Goal: Task Accomplishment & Management: Use online tool/utility

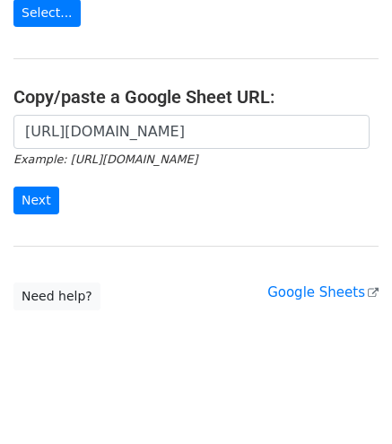
scroll to position [285, 0]
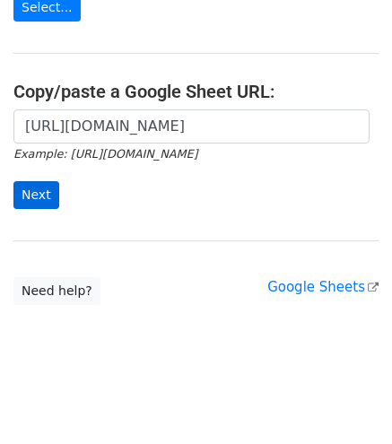
type input "https://docs.google.com/spreadsheets/d/1uQvir3vgDKcI_c-vr8g6ndcGLyR4koZdyWYYpDK…"
click at [39, 186] on input "Next" at bounding box center [36, 195] width 46 height 28
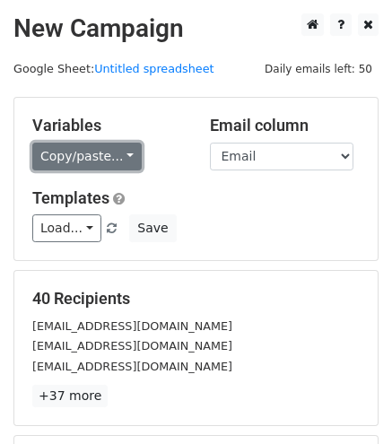
click at [82, 143] on link "Copy/paste..." at bounding box center [86, 157] width 109 height 28
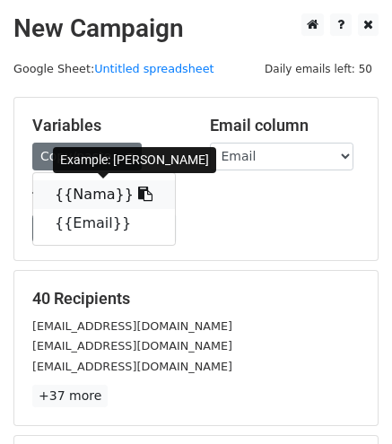
click at [138, 193] on icon at bounding box center [145, 193] width 14 height 14
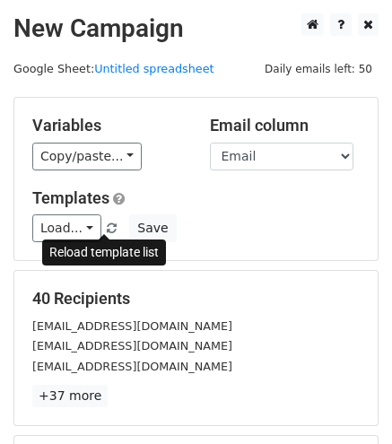
click at [107, 223] on span at bounding box center [112, 229] width 10 height 12
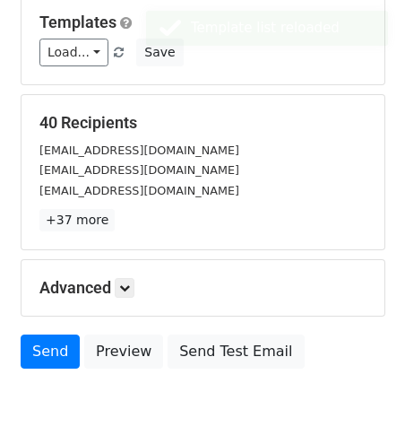
scroll to position [182, 0]
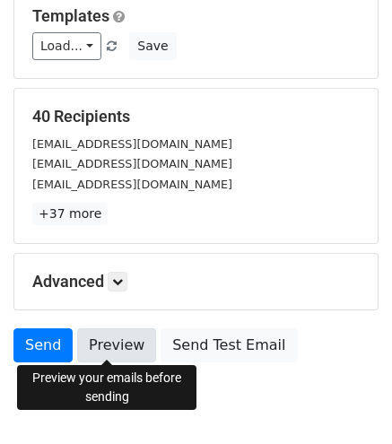
click at [111, 339] on link "Preview" at bounding box center [116, 345] width 79 height 34
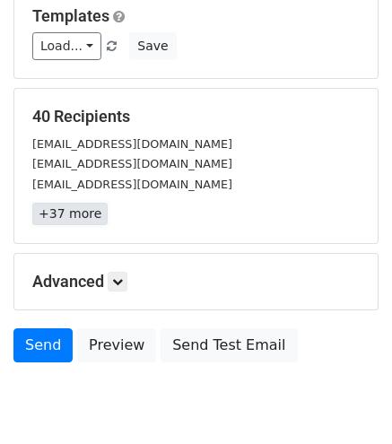
click at [84, 220] on link "+37 more" at bounding box center [69, 214] width 75 height 22
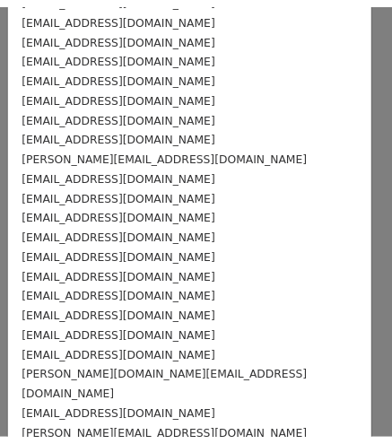
scroll to position [524, 0]
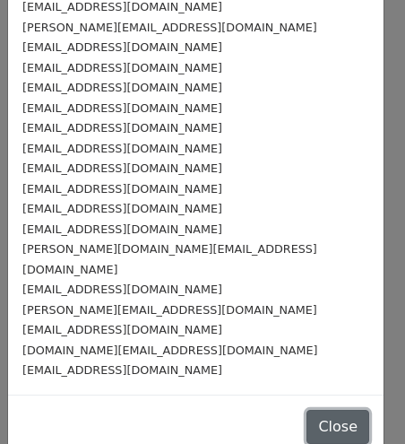
click at [315, 410] on button "Close" at bounding box center [338, 427] width 63 height 34
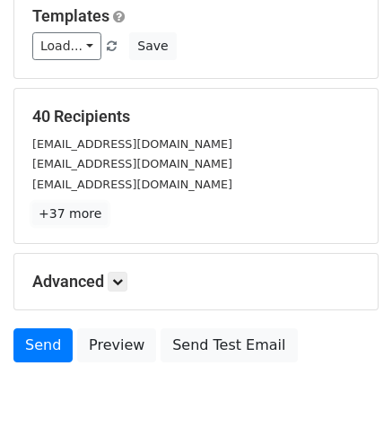
scroll to position [0, 0]
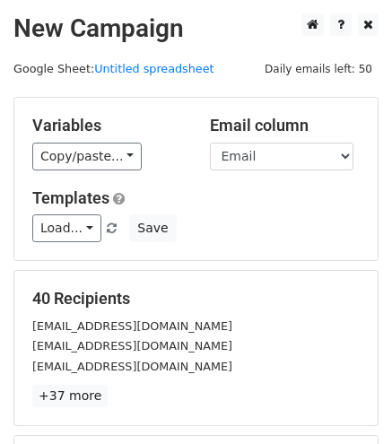
click at [93, 225] on span "Load... No templates saved" at bounding box center [76, 228] width 88 height 16
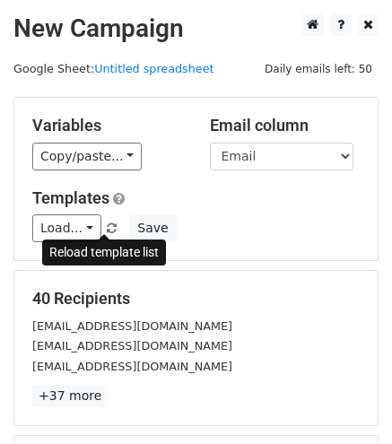
click at [107, 225] on span at bounding box center [112, 229] width 10 height 12
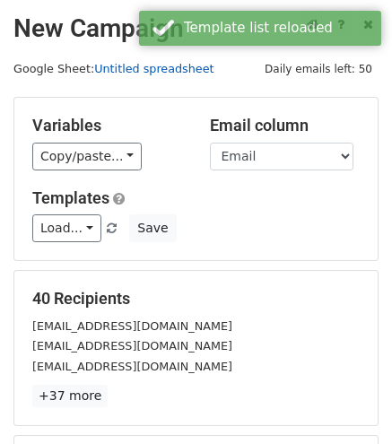
click at [174, 64] on link "Untitled spreadsheet" at bounding box center [153, 68] width 119 height 13
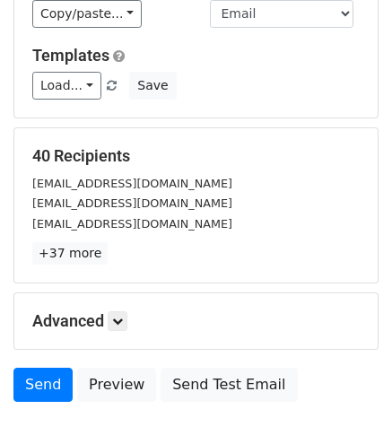
scroll to position [142, 0]
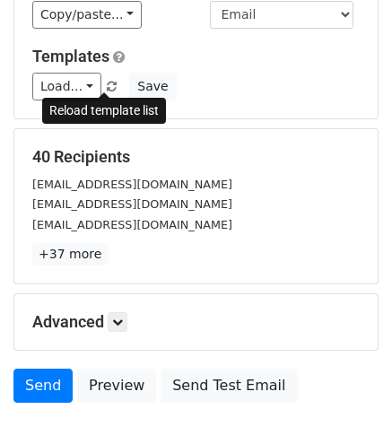
click at [107, 82] on span at bounding box center [112, 88] width 10 height 12
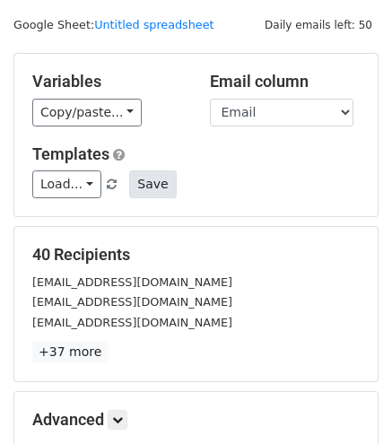
scroll to position [43, 0]
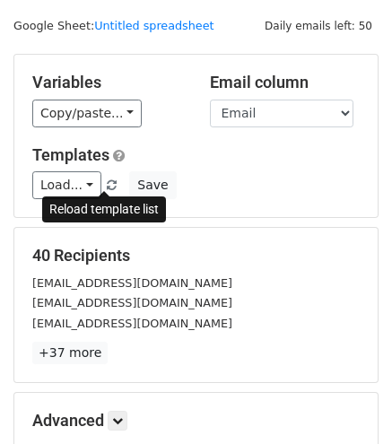
click at [107, 183] on span at bounding box center [112, 186] width 10 height 12
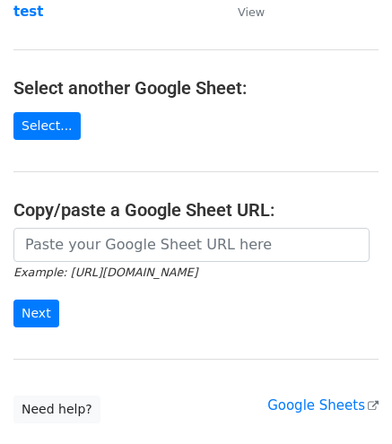
scroll to position [172, 0]
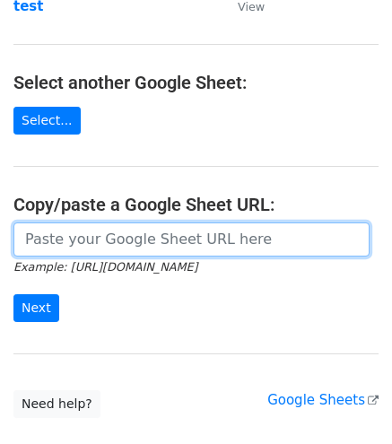
click at [158, 232] on input "url" at bounding box center [191, 239] width 356 height 34
paste input "https://docs.google.com/spreadsheets/d/1uQvir3vgDKcI_c-vr8g6ndcGLyR4koZdyWYYpDK…"
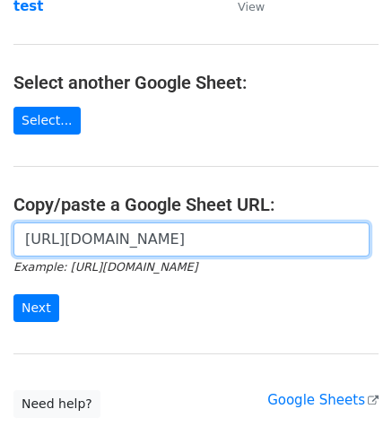
scroll to position [0, 389]
type input "https://docs.google.com/spreadsheets/d/1uQvir3vgDKcI_c-vr8g6ndcGLyR4koZdyWYYpDK…"
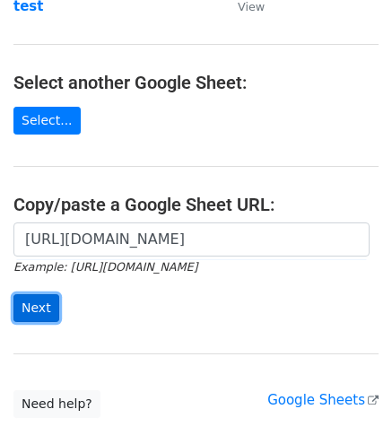
scroll to position [0, 0]
click at [41, 307] on input "Next" at bounding box center [36, 308] width 46 height 28
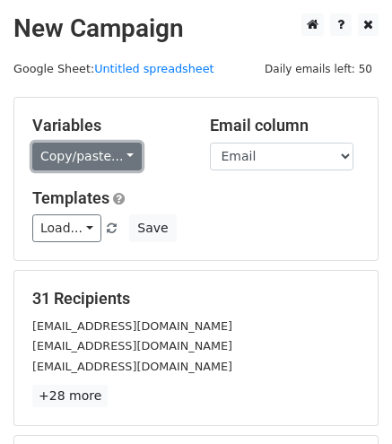
click at [86, 157] on link "Copy/paste..." at bounding box center [86, 157] width 109 height 28
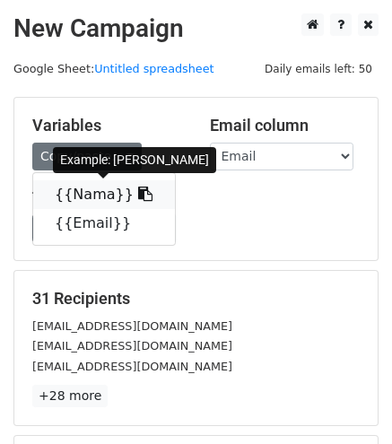
click at [107, 186] on link "{{Nama}}" at bounding box center [104, 194] width 142 height 29
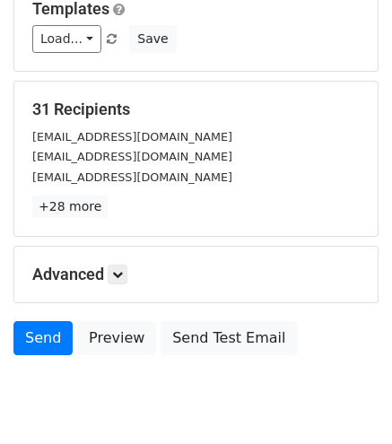
scroll to position [249, 0]
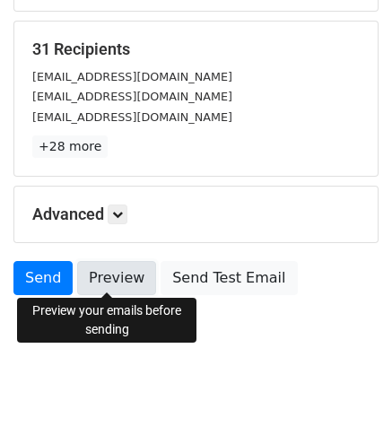
click at [112, 268] on link "Preview" at bounding box center [116, 278] width 79 height 34
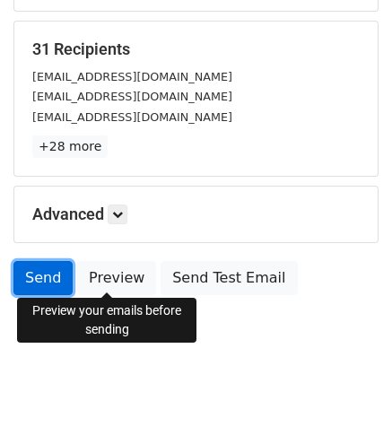
click at [54, 279] on link "Send" at bounding box center [42, 278] width 59 height 34
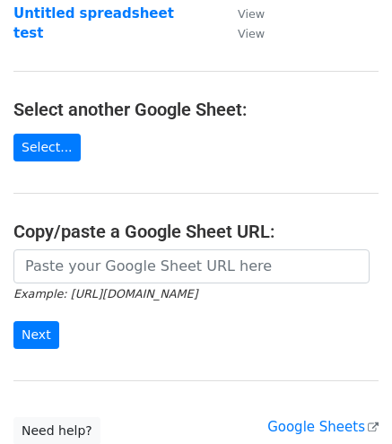
scroll to position [146, 0]
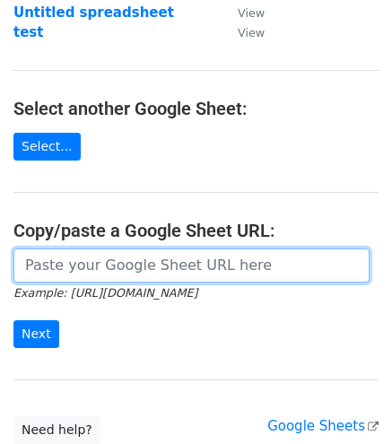
click at [147, 279] on input "url" at bounding box center [191, 265] width 356 height 34
paste input "[URL][DOMAIN_NAME]"
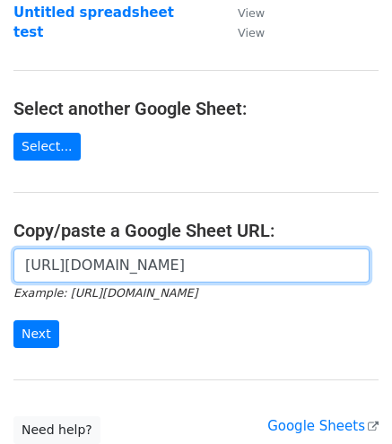
scroll to position [0, 389]
type input "[URL][DOMAIN_NAME]"
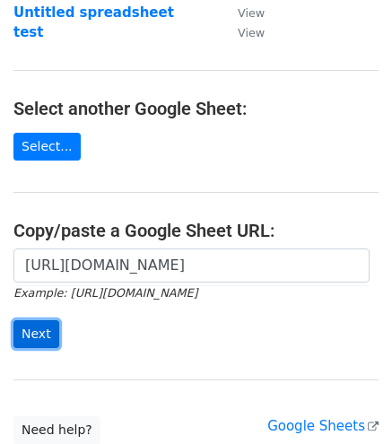
scroll to position [0, 0]
click at [41, 320] on input "Next" at bounding box center [36, 334] width 46 height 28
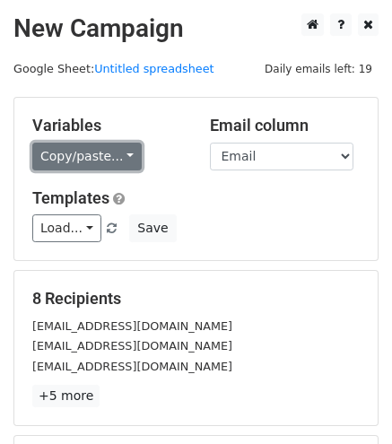
click at [82, 155] on link "Copy/paste..." at bounding box center [86, 157] width 109 height 28
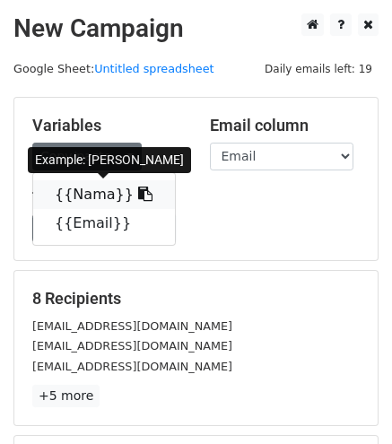
click at [138, 192] on icon at bounding box center [145, 193] width 14 height 14
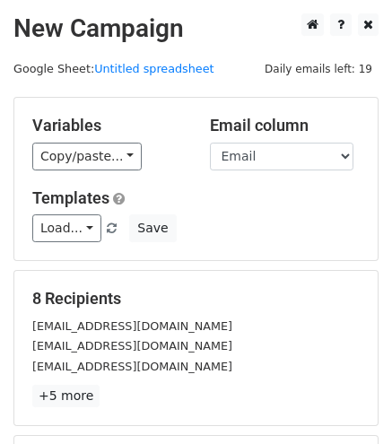
scroll to position [249, 0]
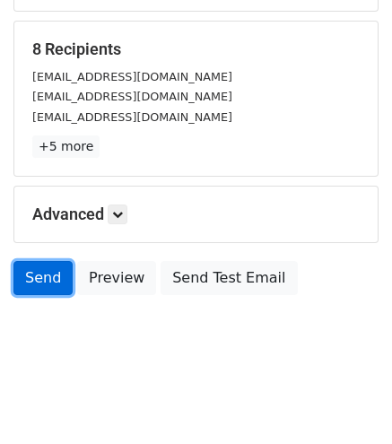
click at [45, 276] on link "Send" at bounding box center [42, 278] width 59 height 34
